Goal: Transaction & Acquisition: Purchase product/service

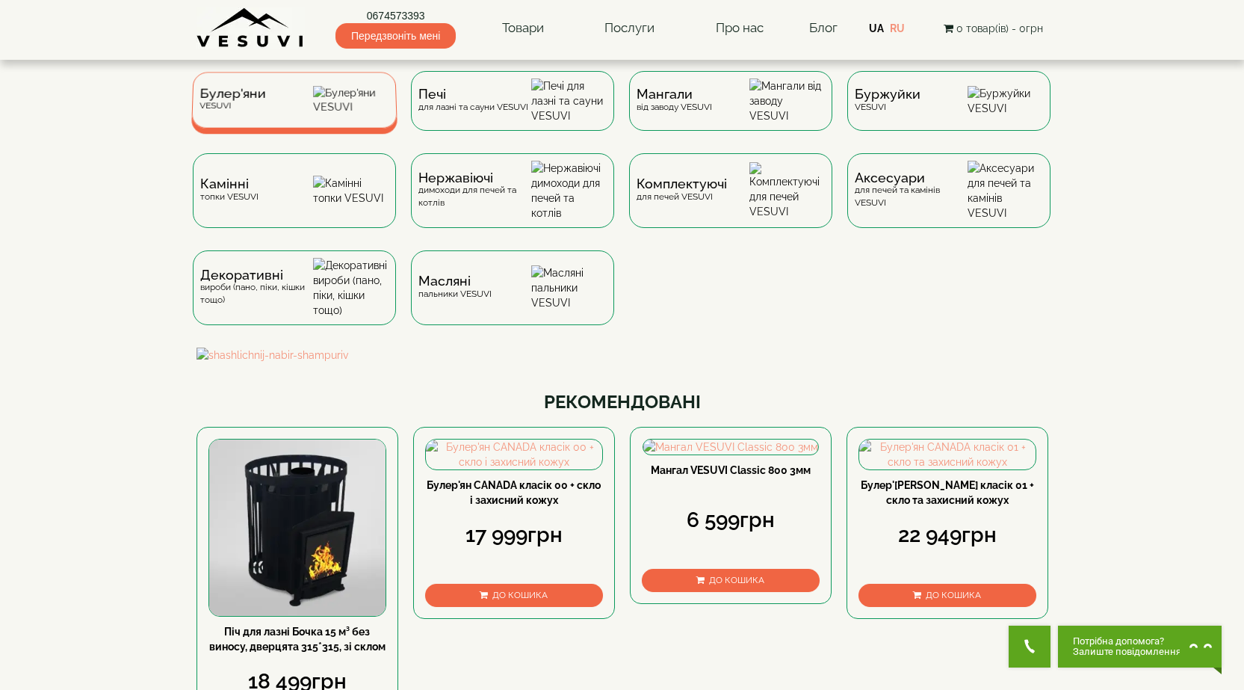
click at [296, 105] on div "[PERSON_NAME]" at bounding box center [294, 100] width 206 height 56
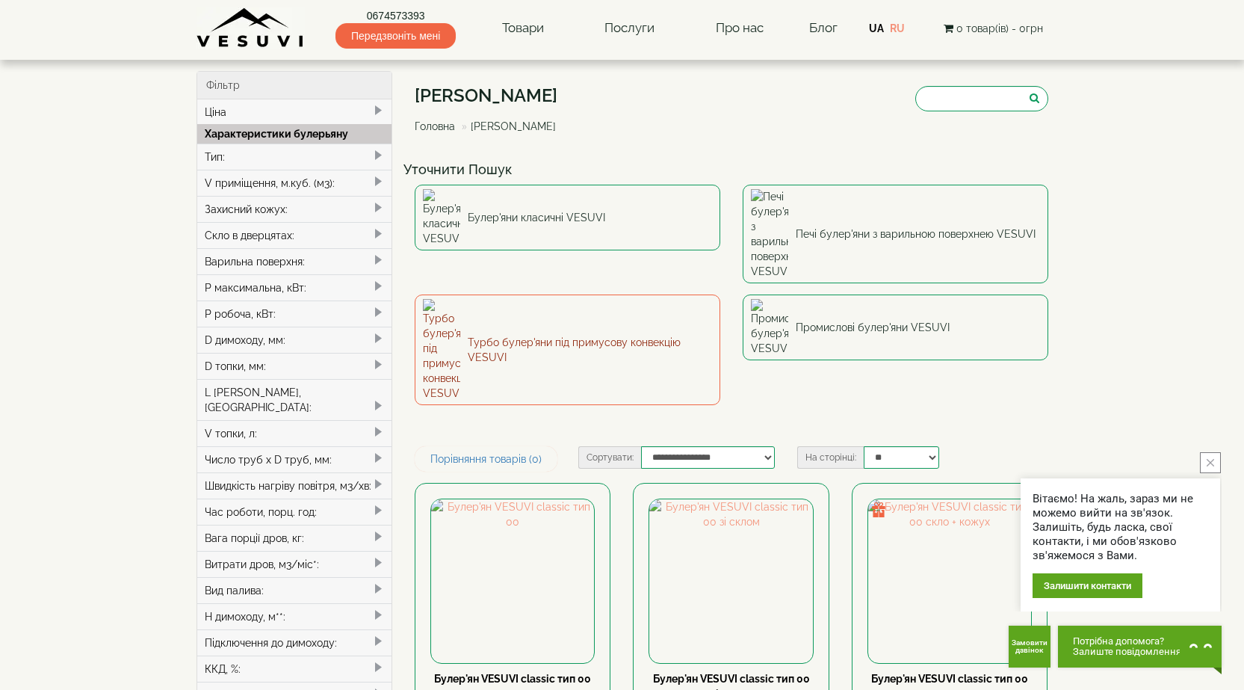
click at [626, 294] on link "Турбо булер'яни під примусову конвекцію VESUVI" at bounding box center [568, 349] width 306 height 111
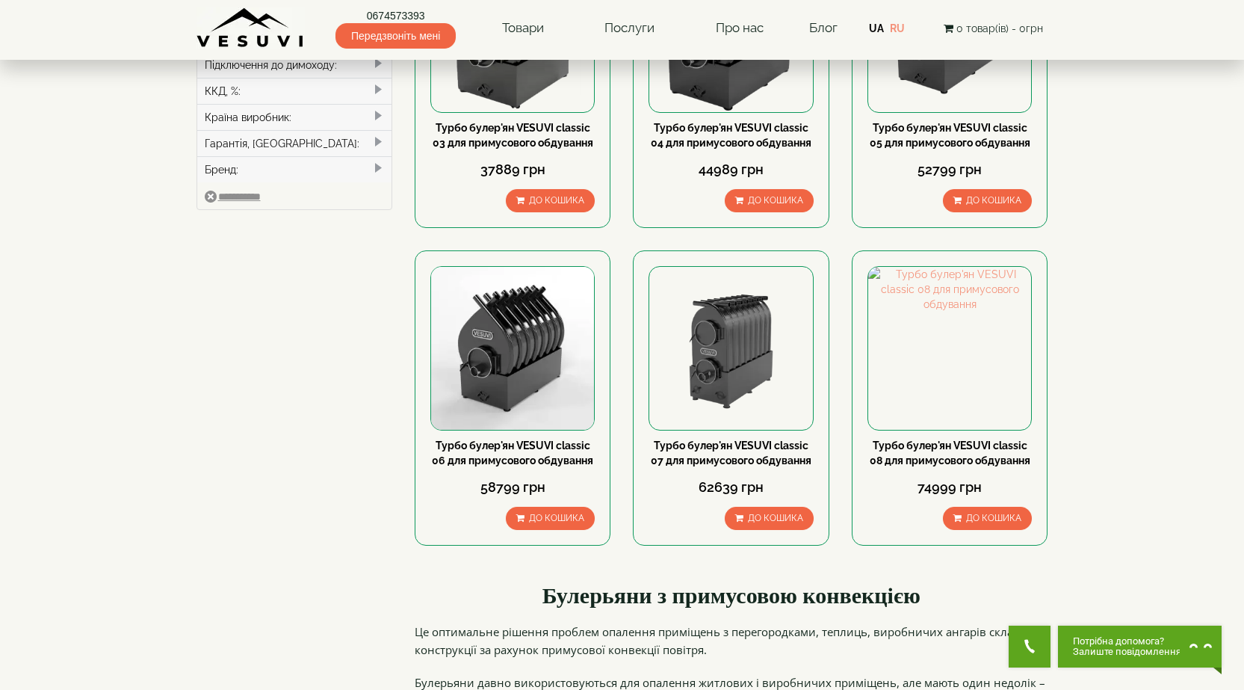
scroll to position [598, 0]
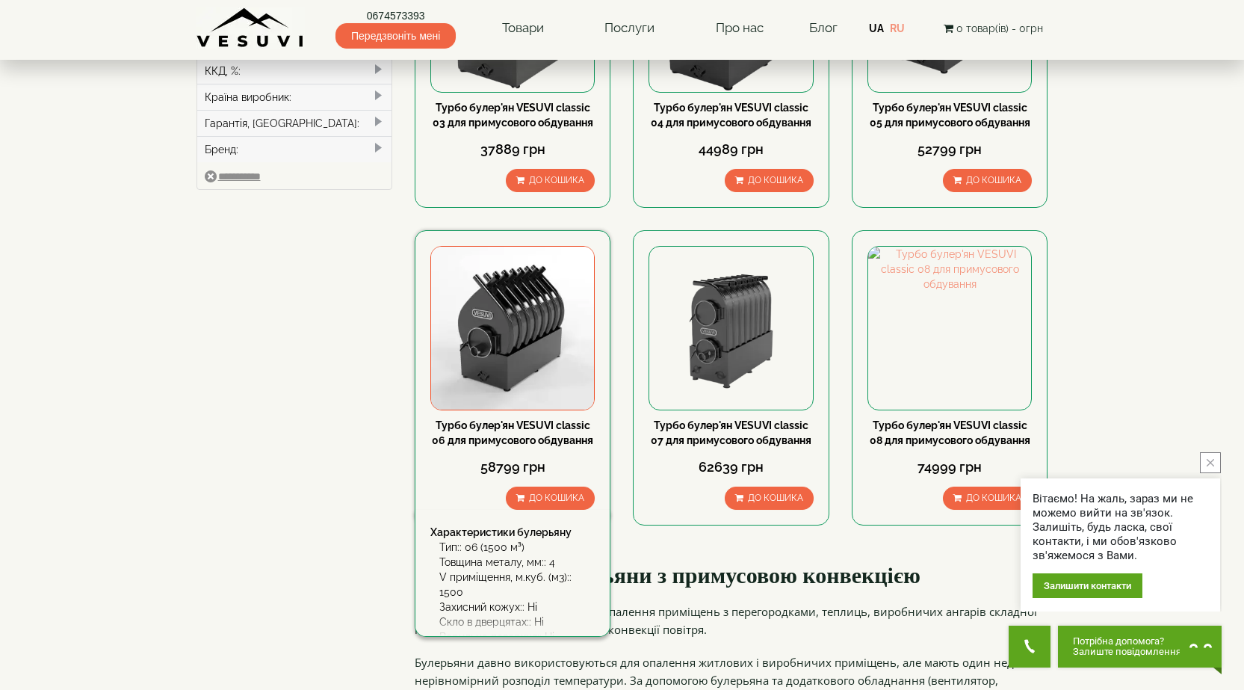
click at [495, 312] on img at bounding box center [512, 328] width 163 height 163
